Goal: Navigation & Orientation: Find specific page/section

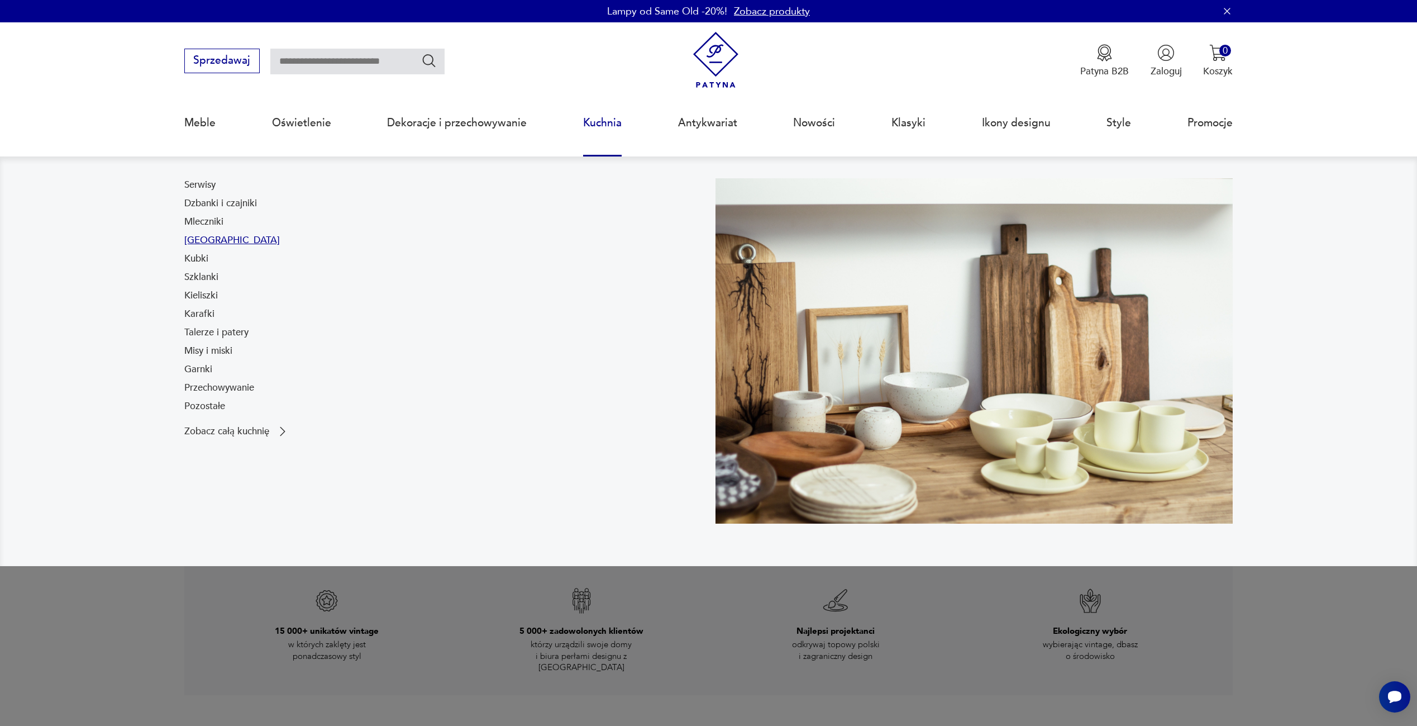
click at [207, 241] on link "[GEOGRAPHIC_DATA]" at bounding box center [232, 239] width 96 height 13
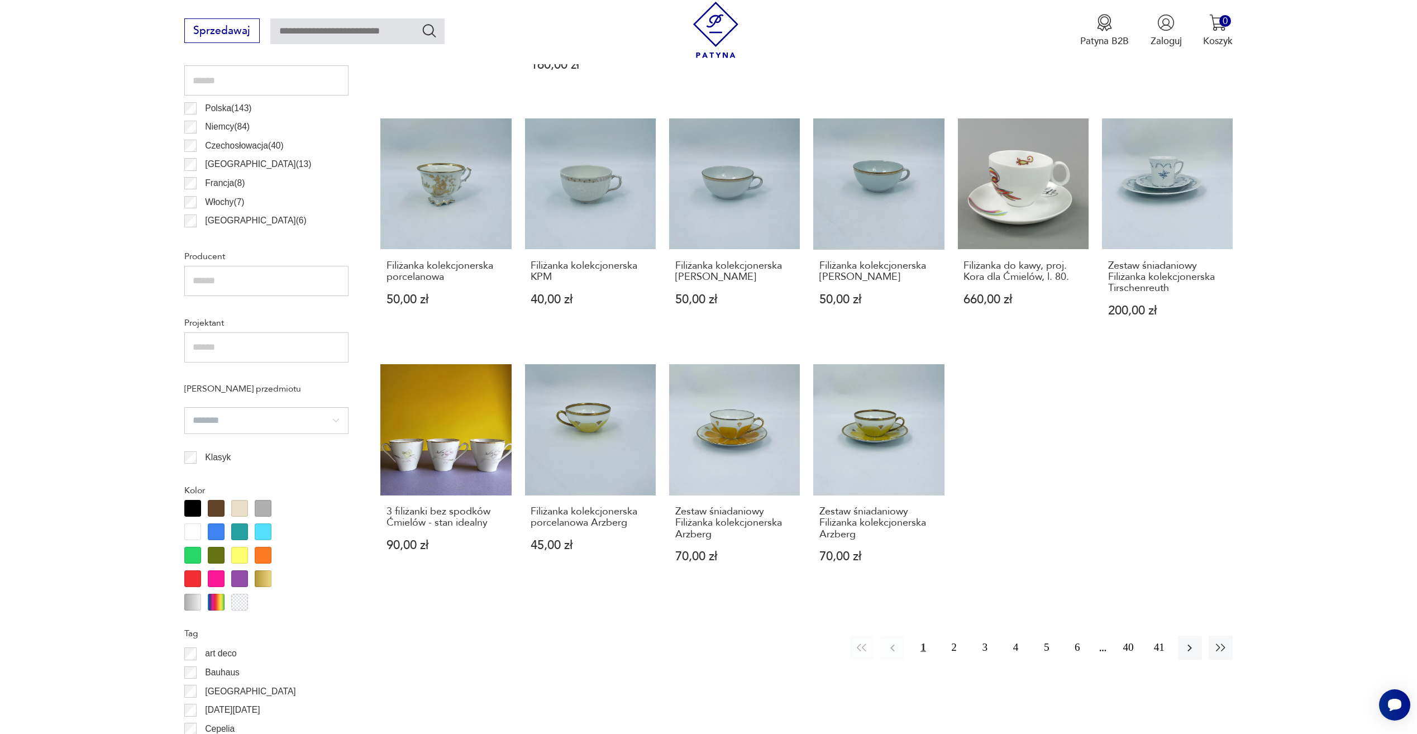
scroll to position [762, 0]
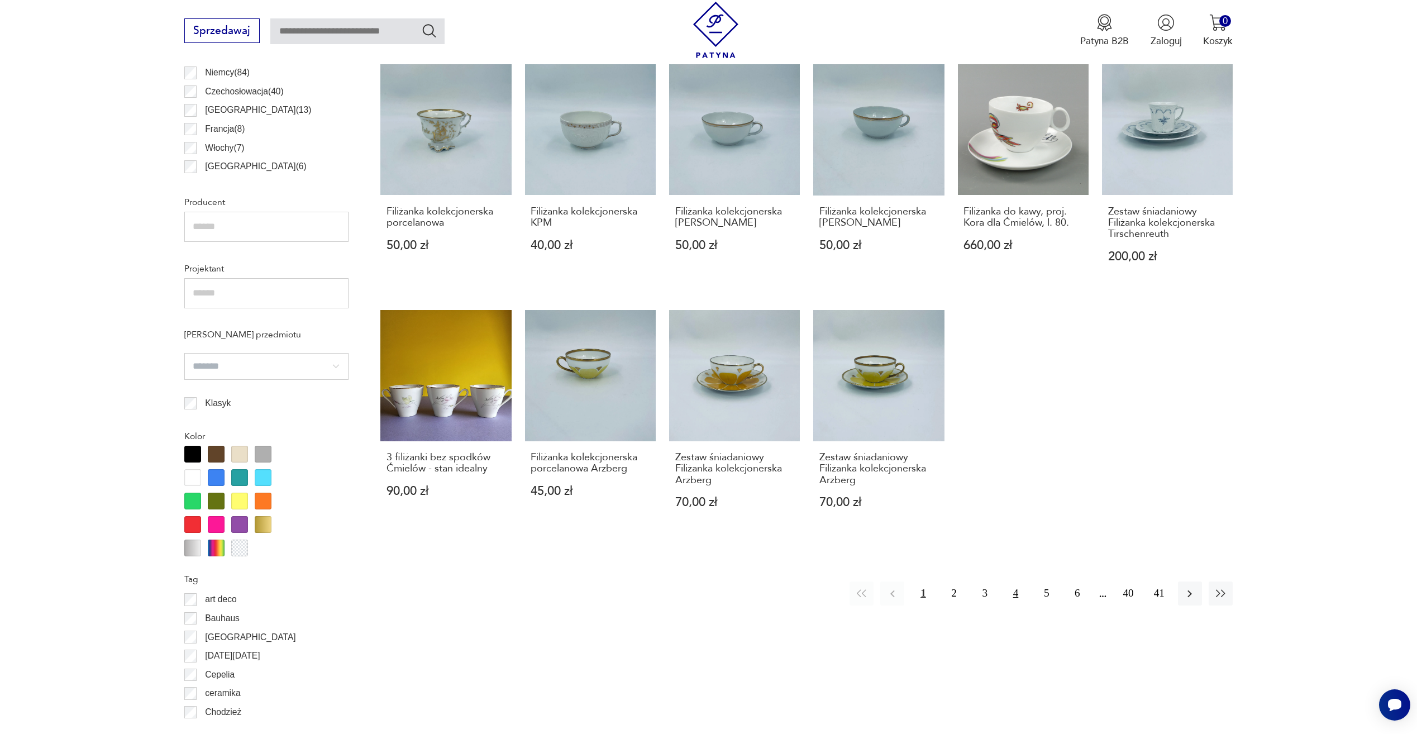
click at [1019, 594] on button "4" at bounding box center [1016, 593] width 24 height 24
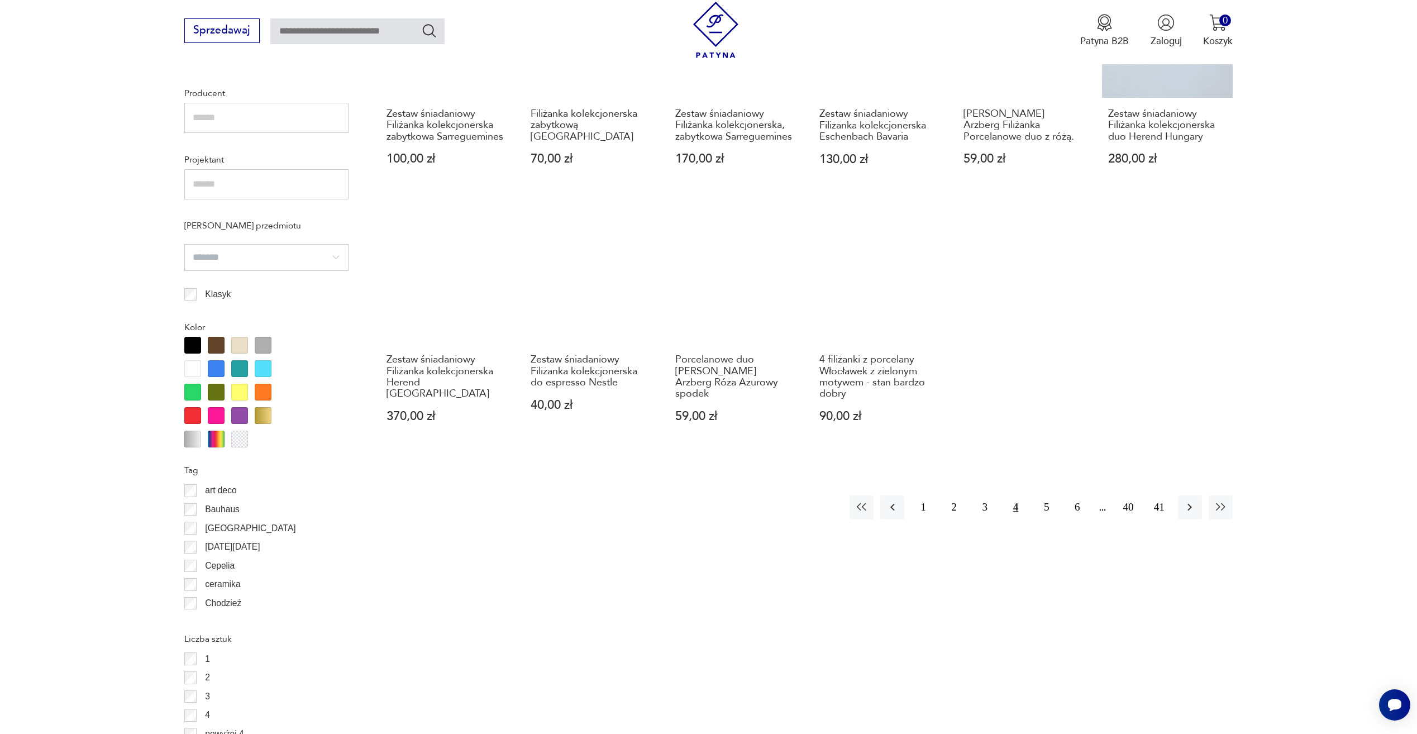
scroll to position [875, 0]
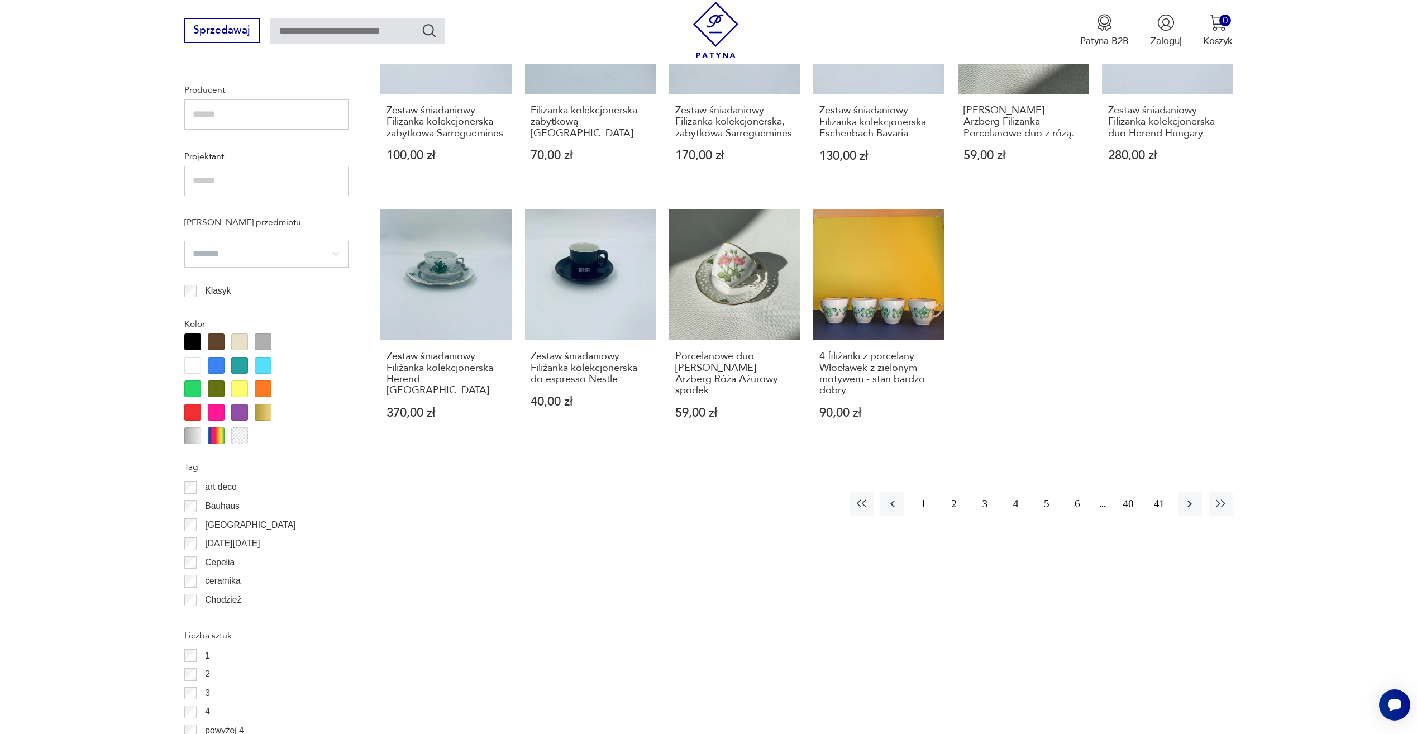
click at [1127, 506] on button "40" at bounding box center [1128, 504] width 24 height 24
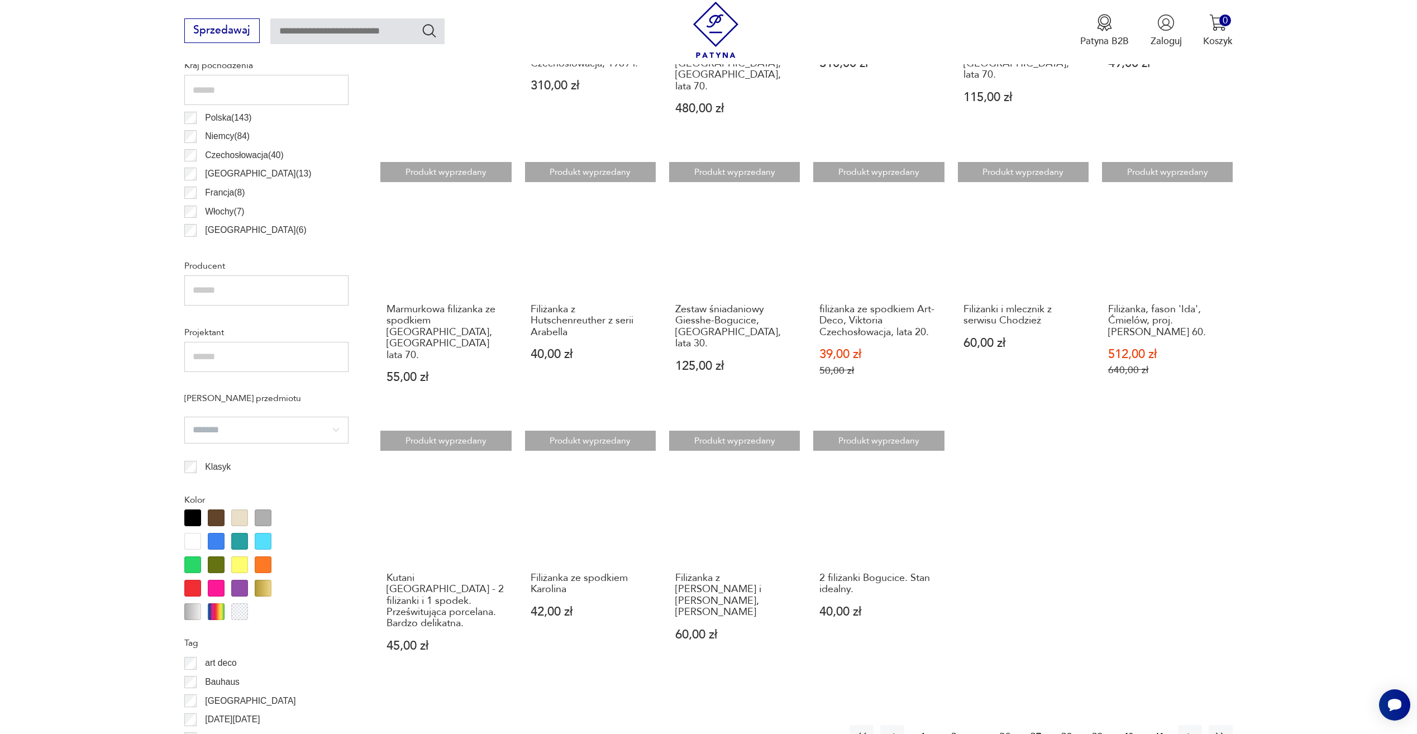
scroll to position [763, 0]
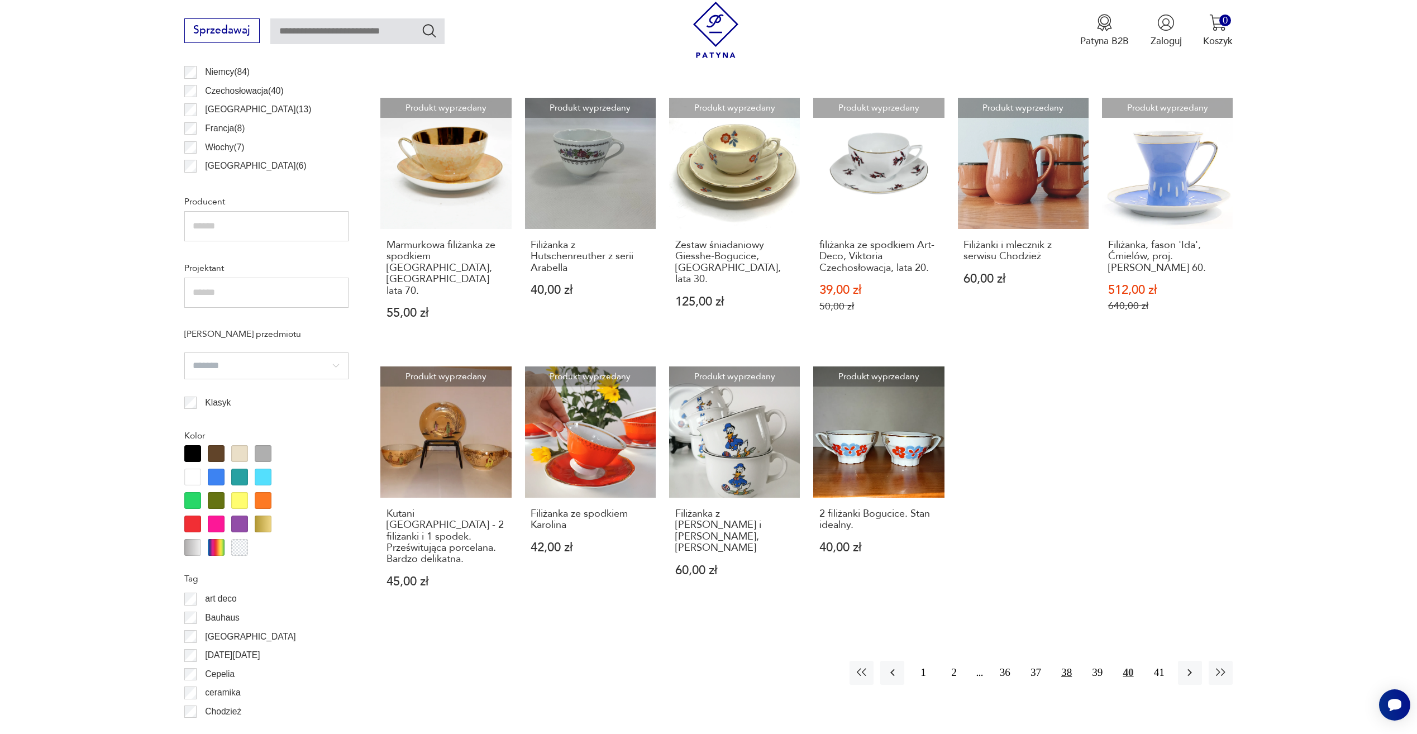
click at [1065, 661] on button "38" at bounding box center [1066, 673] width 24 height 24
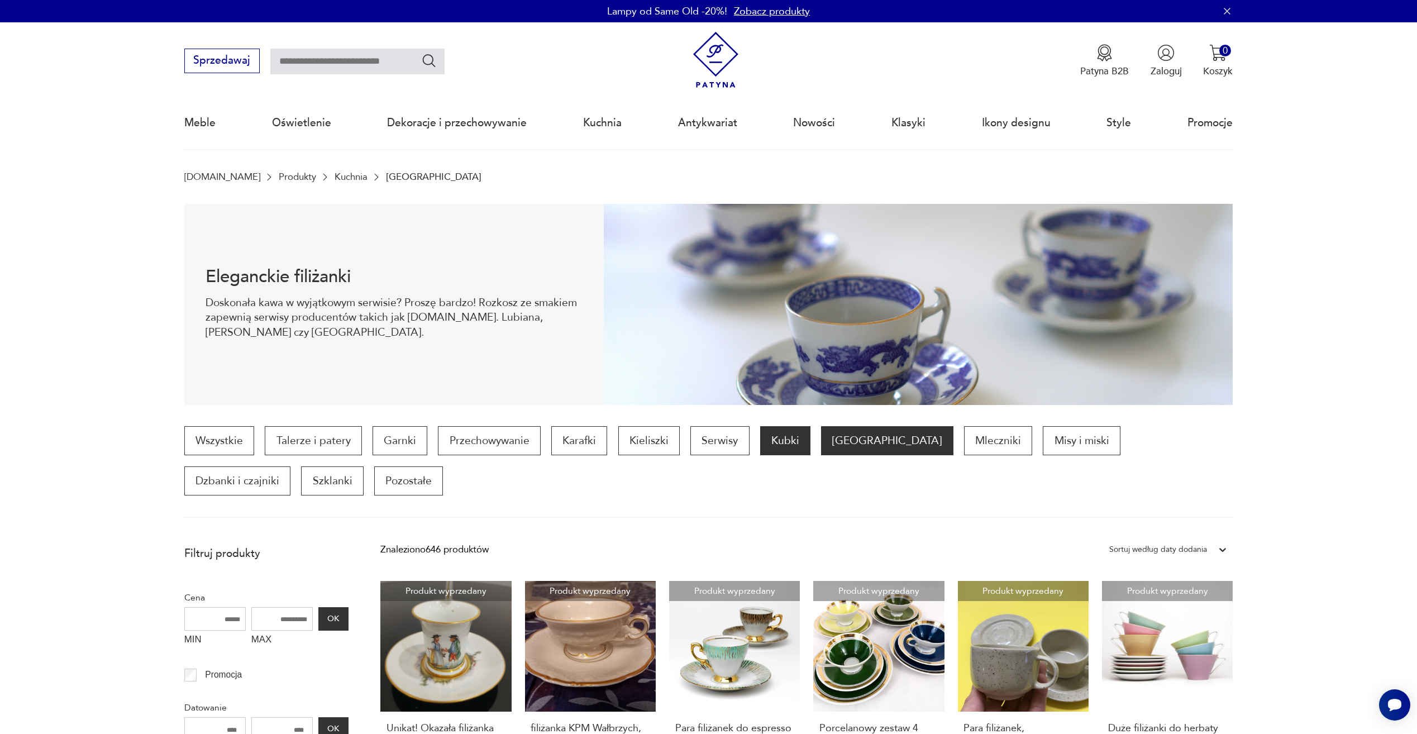
click at [798, 443] on p "Kubki" at bounding box center [785, 440] width 50 height 29
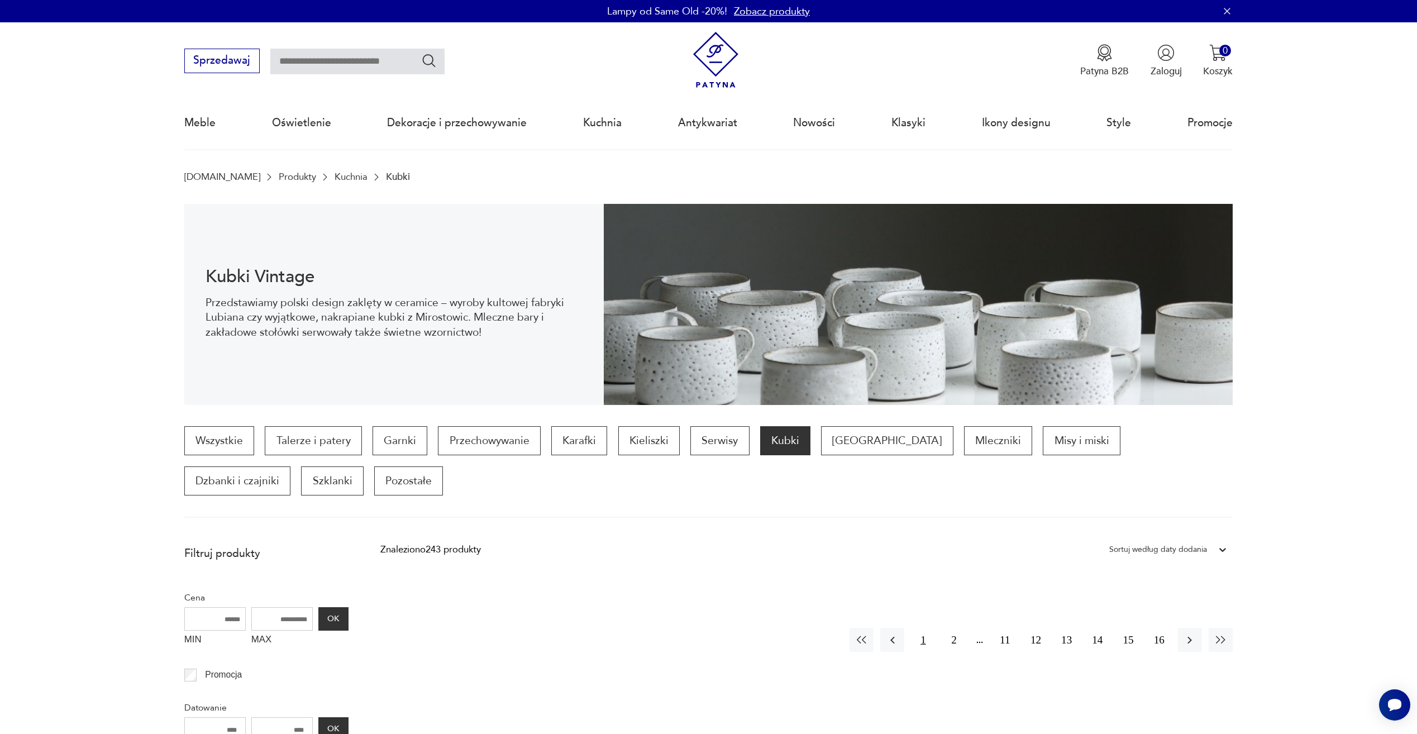
click at [934, 644] on button "1" at bounding box center [923, 640] width 24 height 24
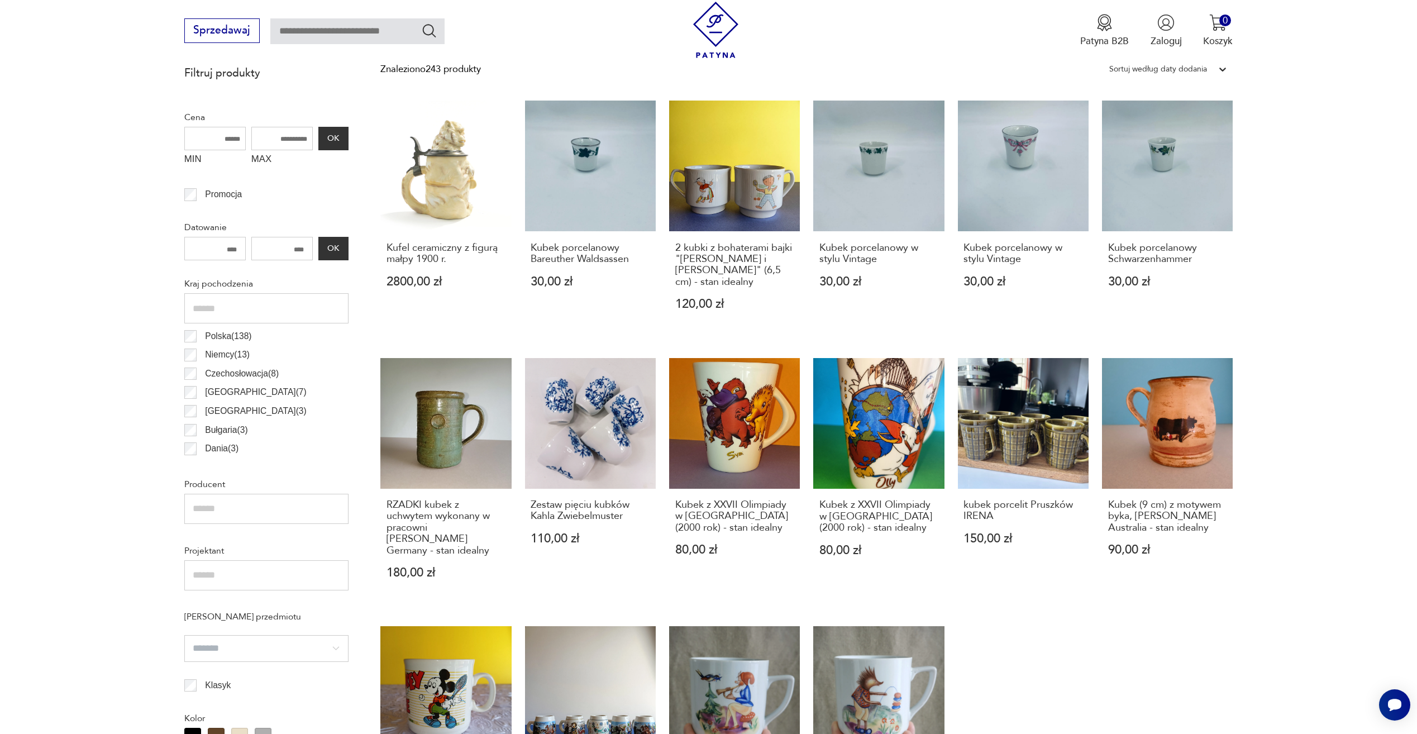
scroll to position [540, 0]
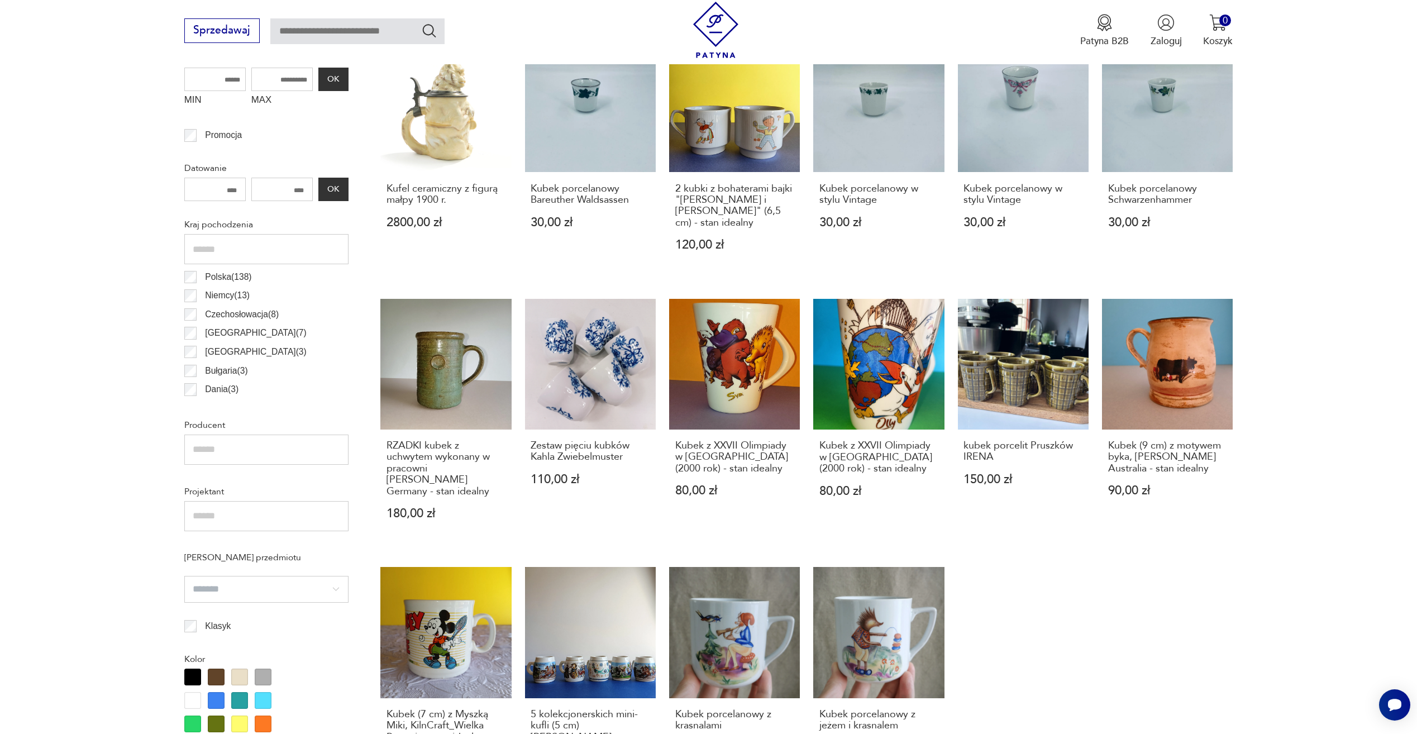
drag, startPoint x: 800, startPoint y: 471, endPoint x: 1349, endPoint y: 502, distance: 549.3
click at [1349, 502] on section "Filtruj produkty Cena MIN MAX OK Promocja Datowanie OK Kraj pochodzenia Polska …" at bounding box center [708, 699] width 1417 height 1398
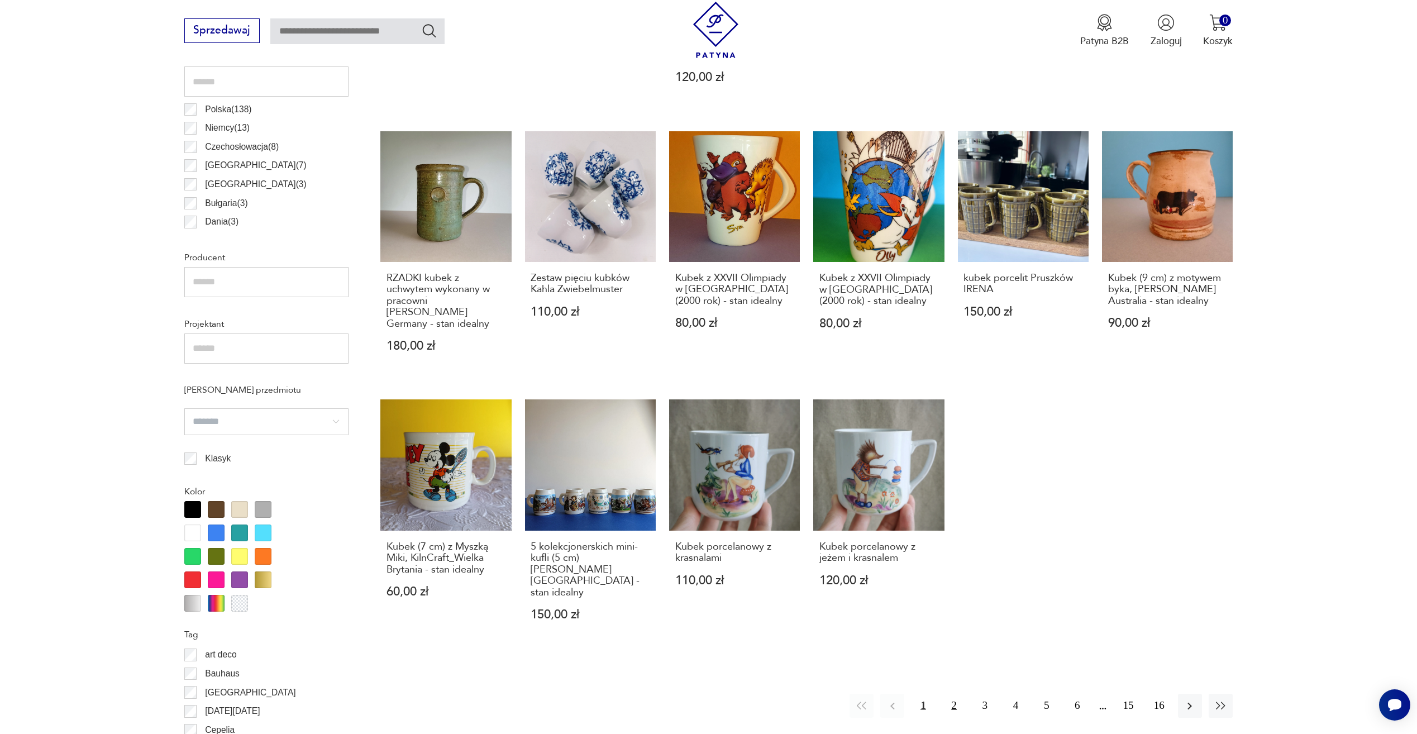
click at [959, 694] on button "2" at bounding box center [954, 706] width 24 height 24
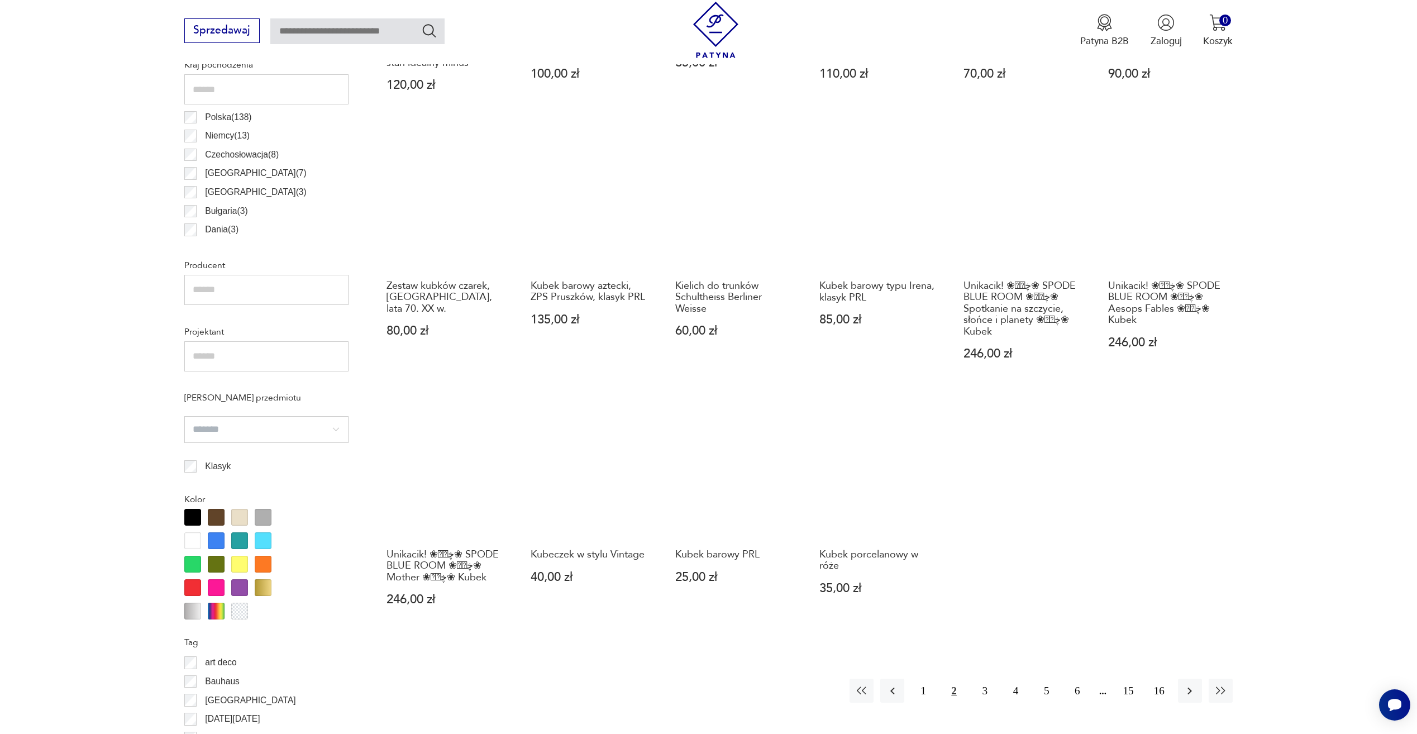
scroll to position [763, 0]
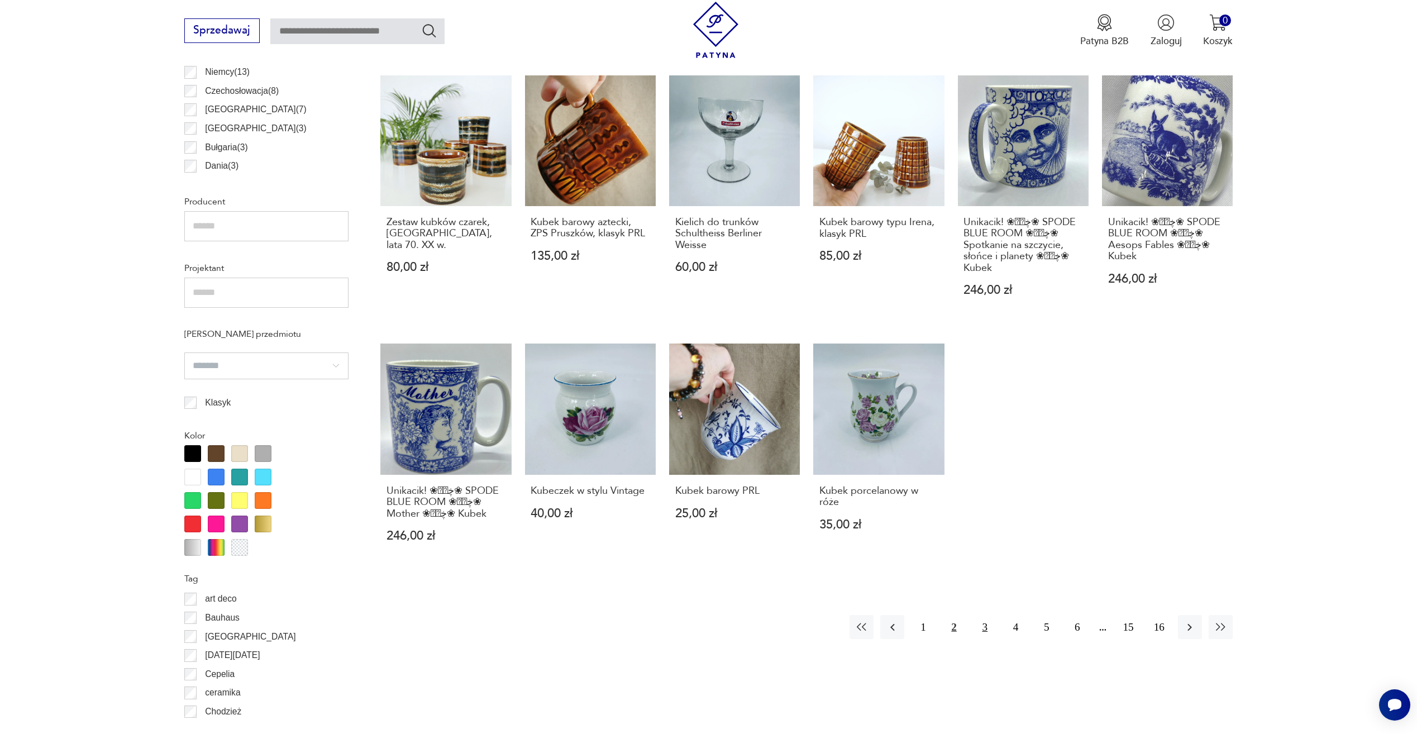
click at [982, 626] on button "3" at bounding box center [985, 627] width 24 height 24
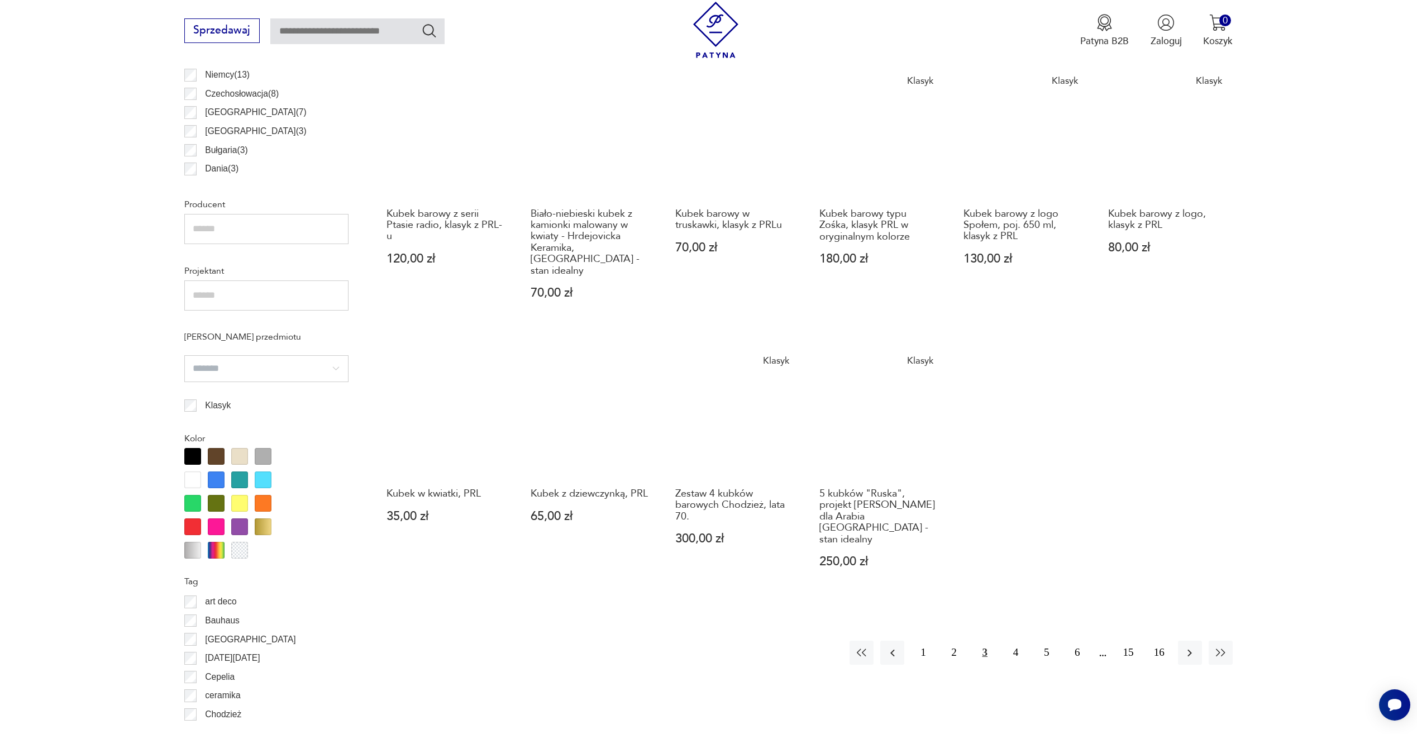
scroll to position [763, 0]
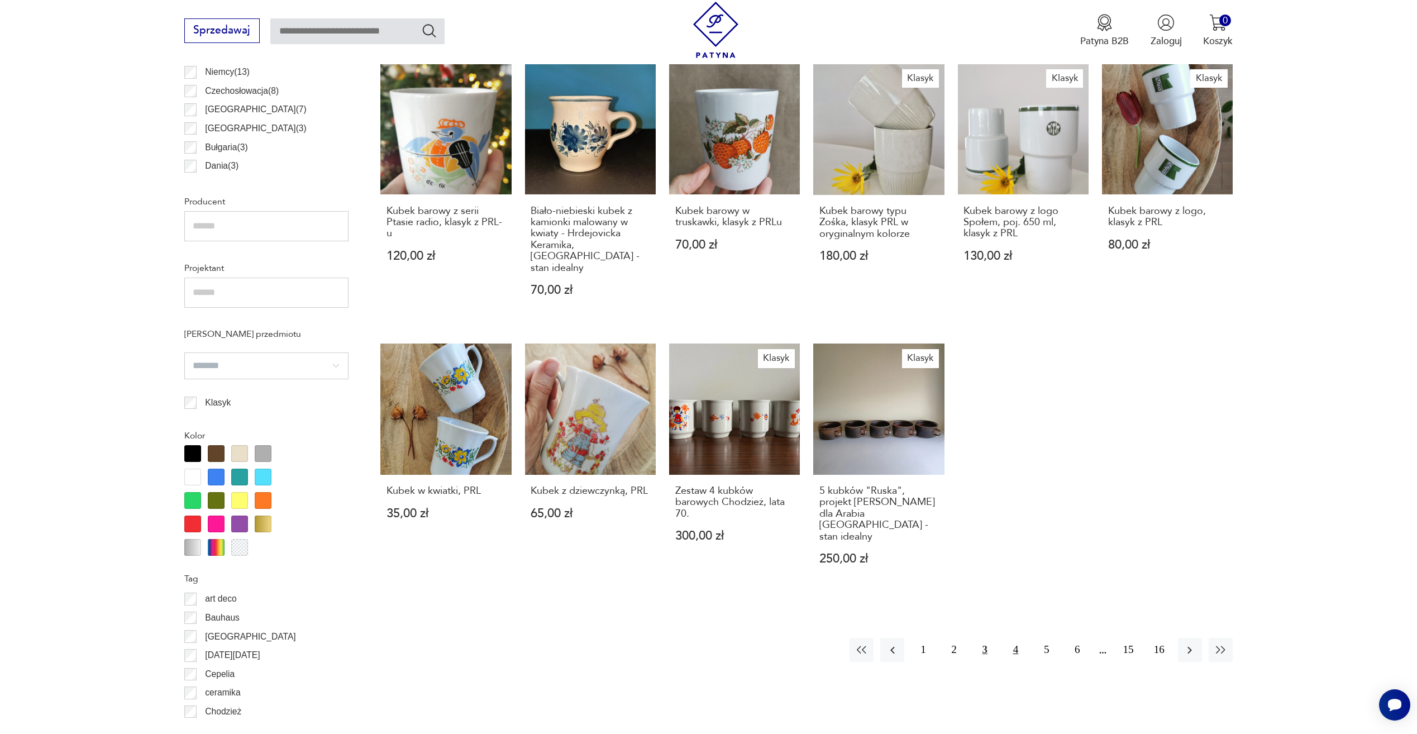
click at [1019, 638] on button "4" at bounding box center [1016, 650] width 24 height 24
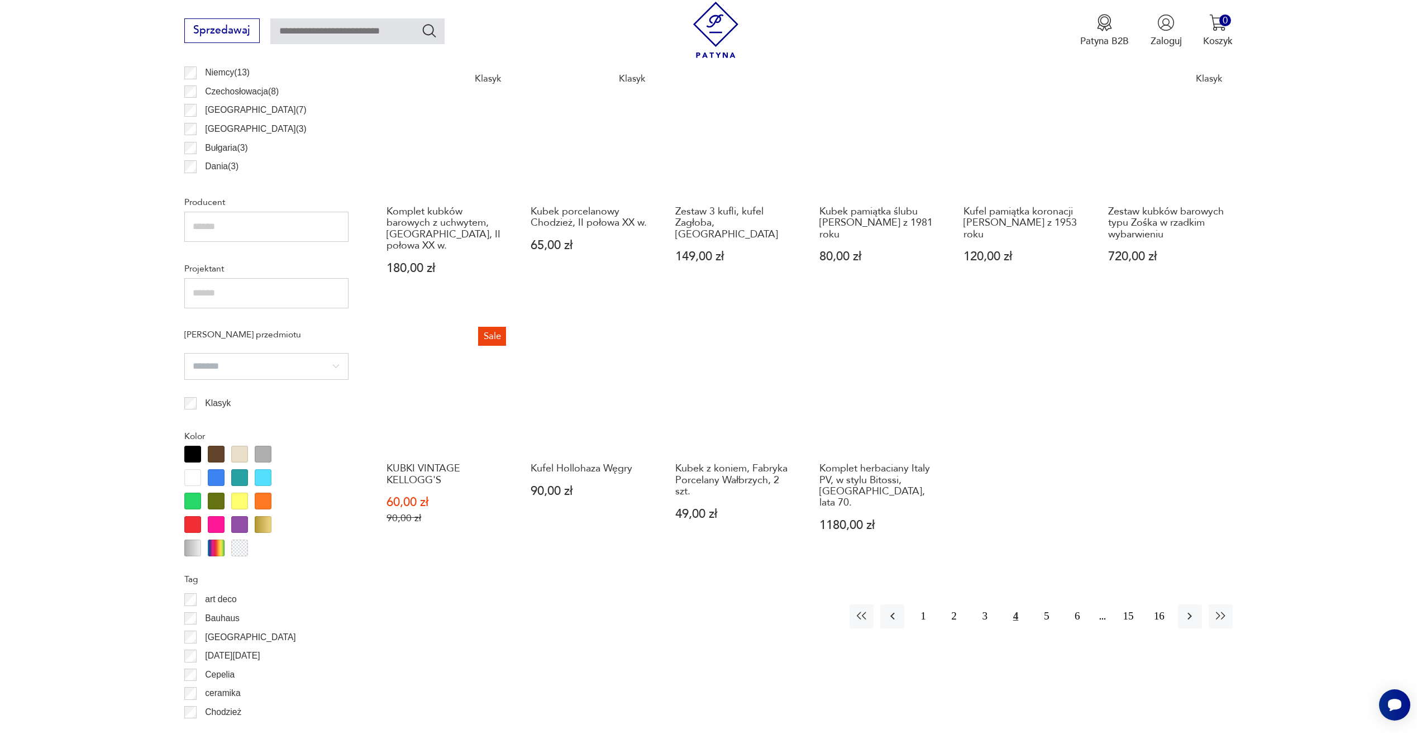
scroll to position [763, 0]
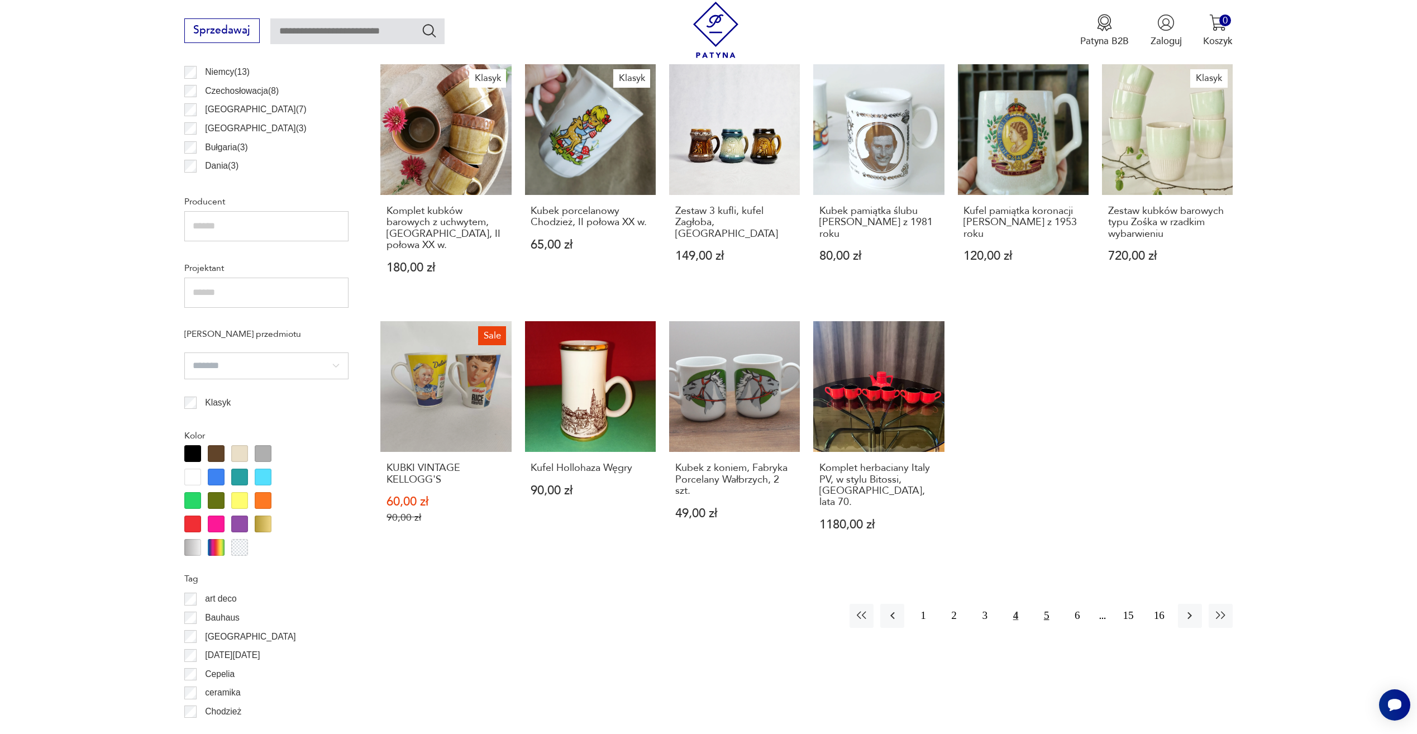
click at [1046, 604] on button "5" at bounding box center [1046, 616] width 24 height 24
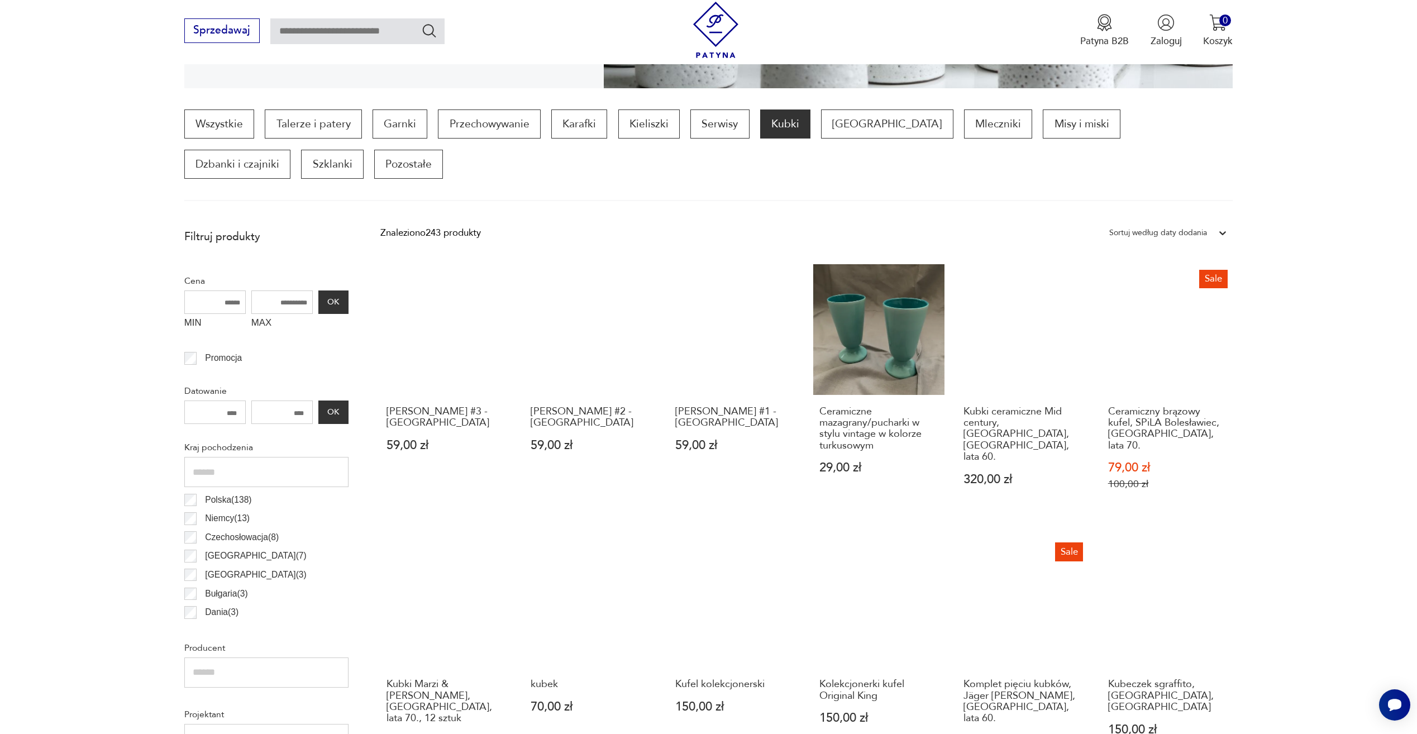
scroll to position [316, 0]
